Goal: Information Seeking & Learning: Check status

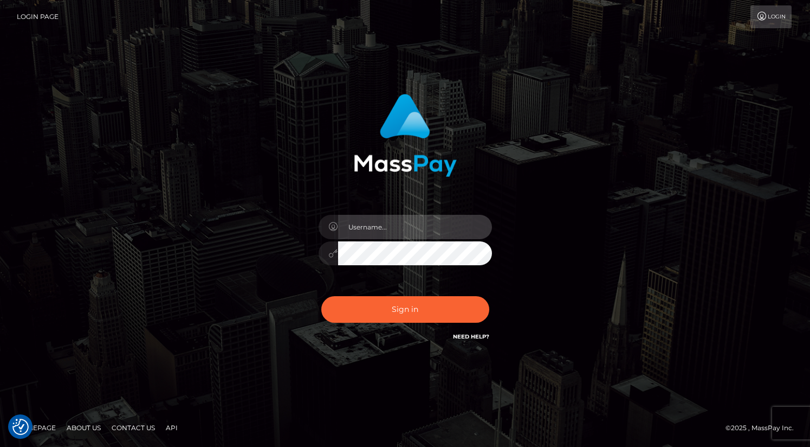
click at [369, 236] on input "text" at bounding box center [415, 227] width 154 height 24
type input "oli.fanvue"
click at [390, 221] on input "text" at bounding box center [415, 227] width 154 height 24
type input "oli.fanvue"
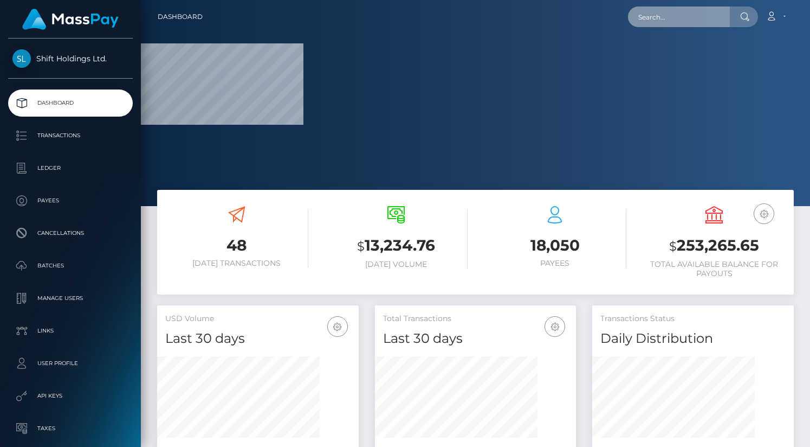
click at [693, 20] on input "text" at bounding box center [679, 17] width 102 height 21
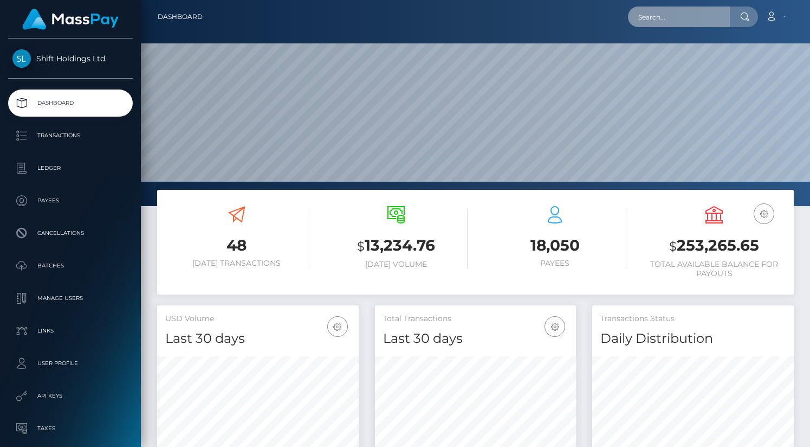
scroll to position [192, 202]
paste input "I have an issue with a payment transaction"
type input "I have an issue with a payment transaction"
paste input "douglaassoliveiraa@gmail.com"
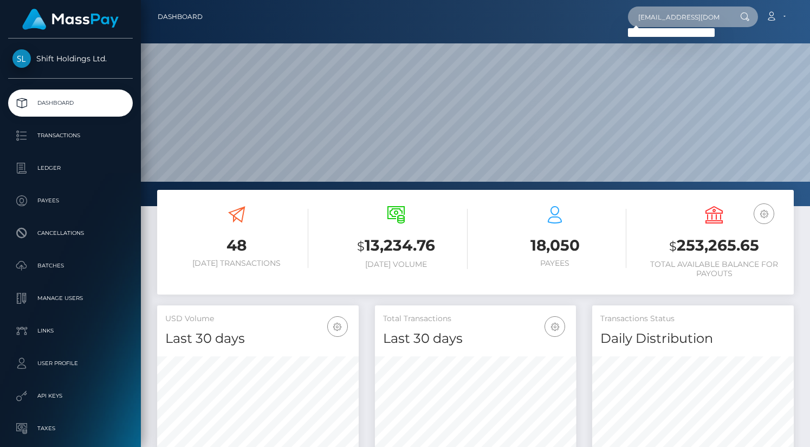
scroll to position [0, 27]
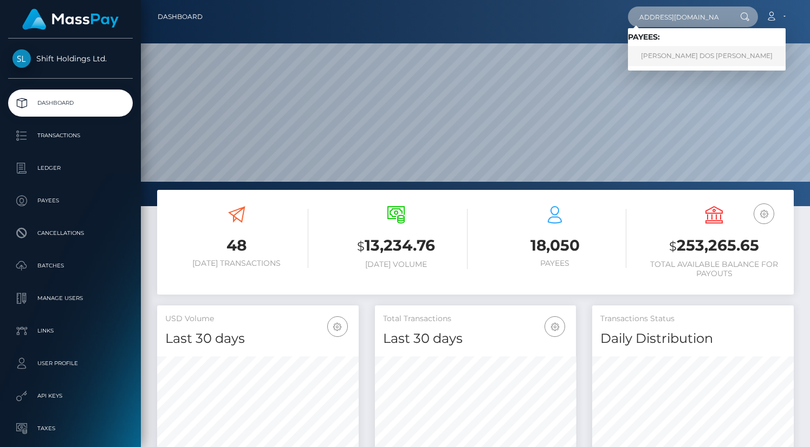
type input "[EMAIL_ADDRESS][DOMAIN_NAME]"
click at [681, 53] on link "DOUGLAS DOS SANTOS OLIVEIRA" at bounding box center [707, 56] width 158 height 20
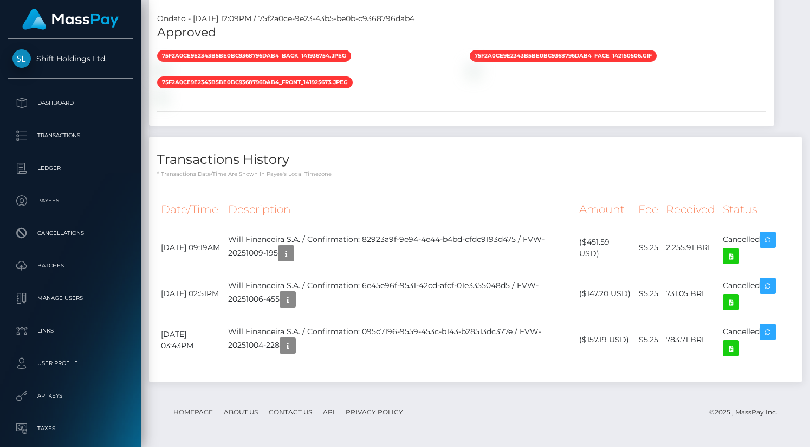
scroll to position [881, 0]
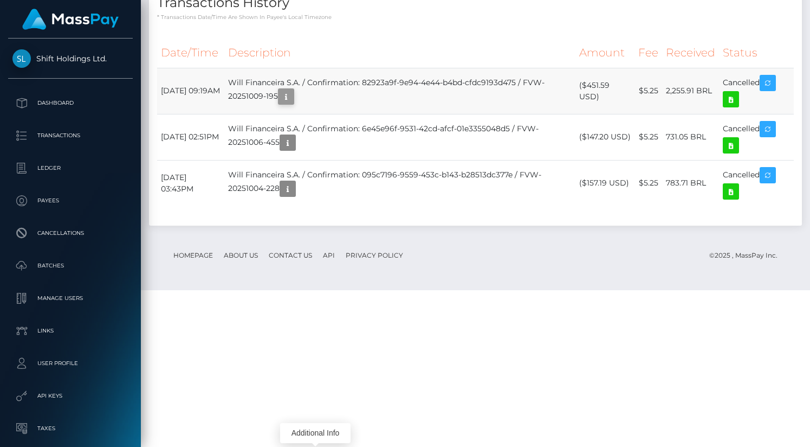
click at [293, 104] on icon "button" at bounding box center [286, 97] width 13 height 14
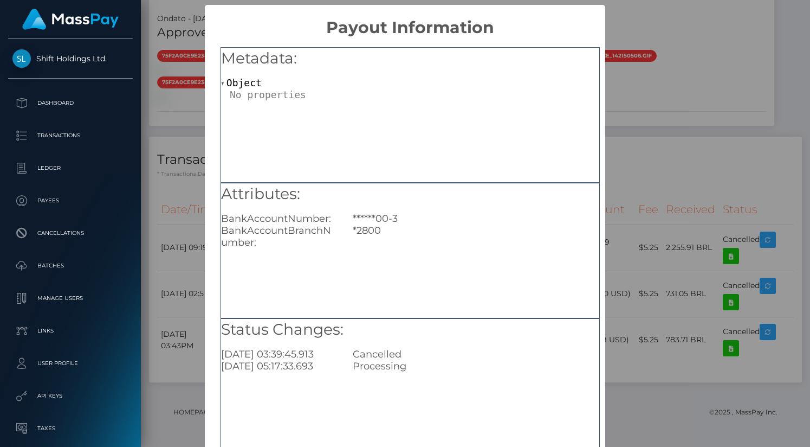
scroll to position [69, 0]
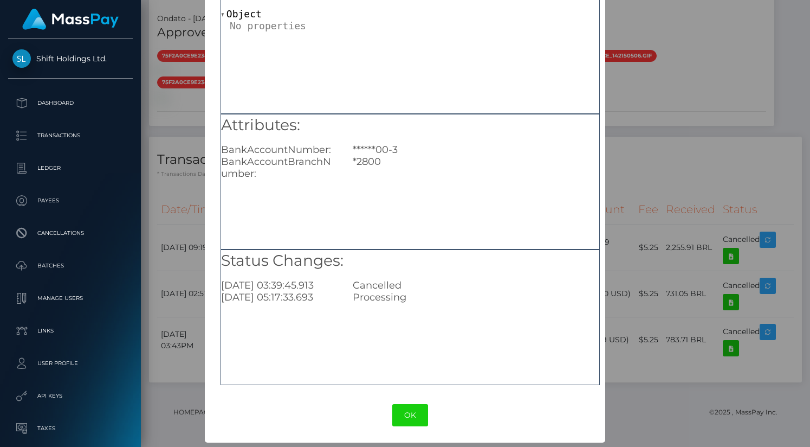
click at [660, 150] on div "× Payout Information Metadata: Object Attributes: BankAccountNumber: ******00-3…" at bounding box center [405, 223] width 810 height 447
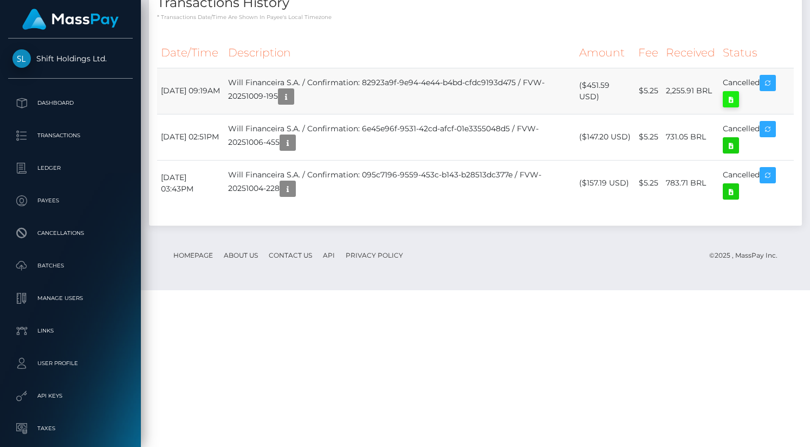
click at [731, 106] on icon at bounding box center [731, 100] width 13 height 14
